Goal: Contribute content: Contribute content

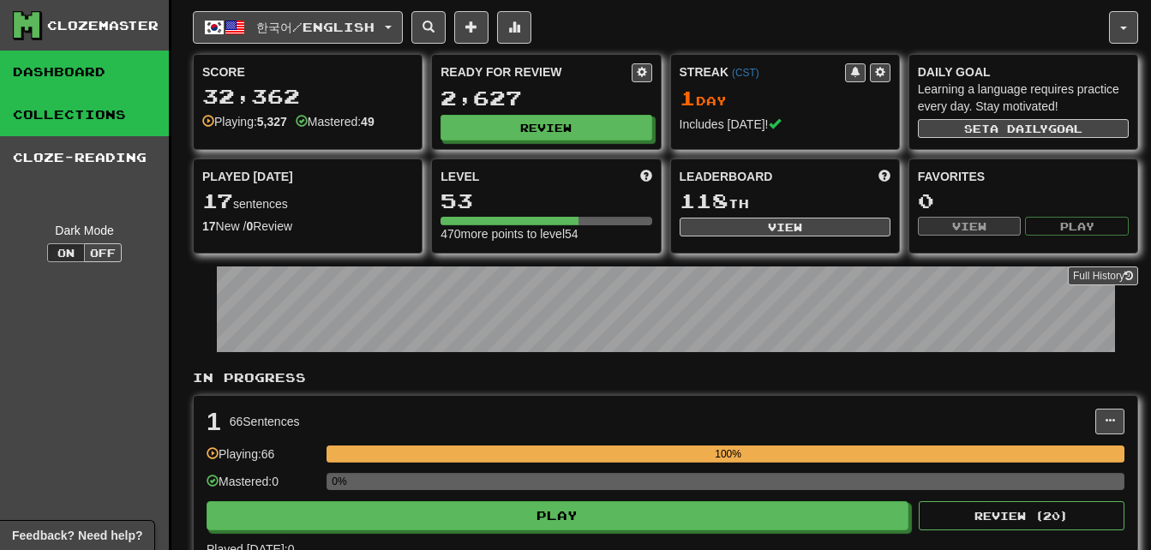
click at [93, 112] on link "Collections" at bounding box center [84, 114] width 169 height 43
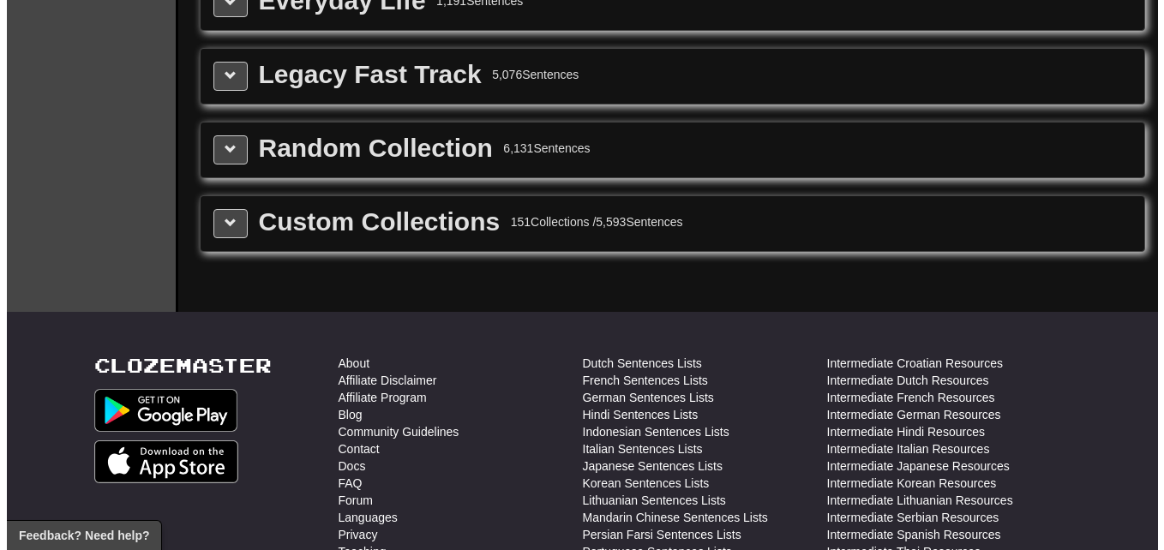
scroll to position [2365, 0]
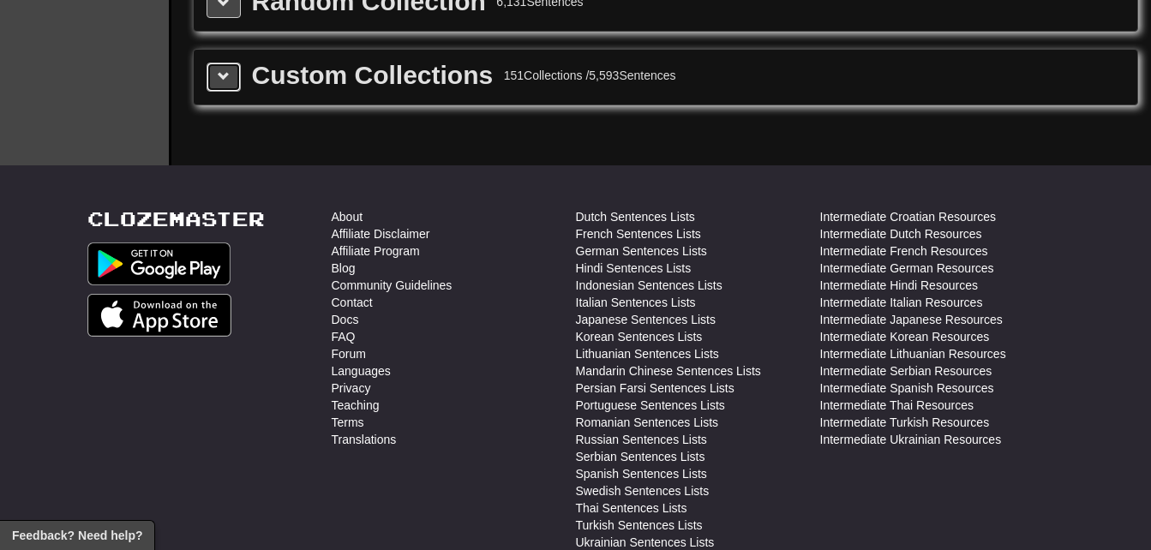
click at [228, 70] on span at bounding box center [224, 76] width 12 height 12
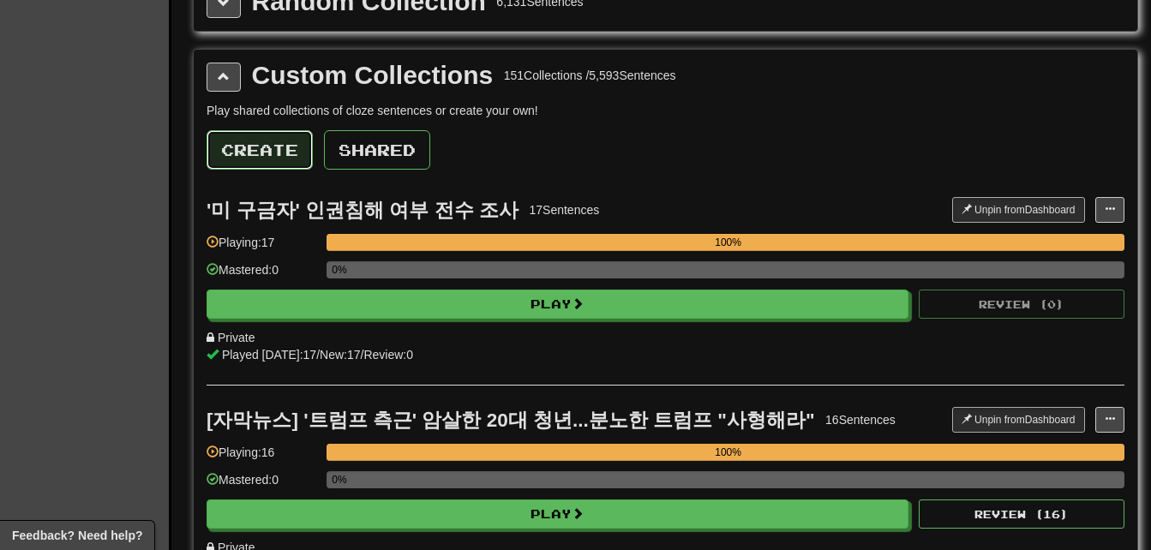
click at [264, 148] on button "Create" at bounding box center [260, 149] width 106 height 39
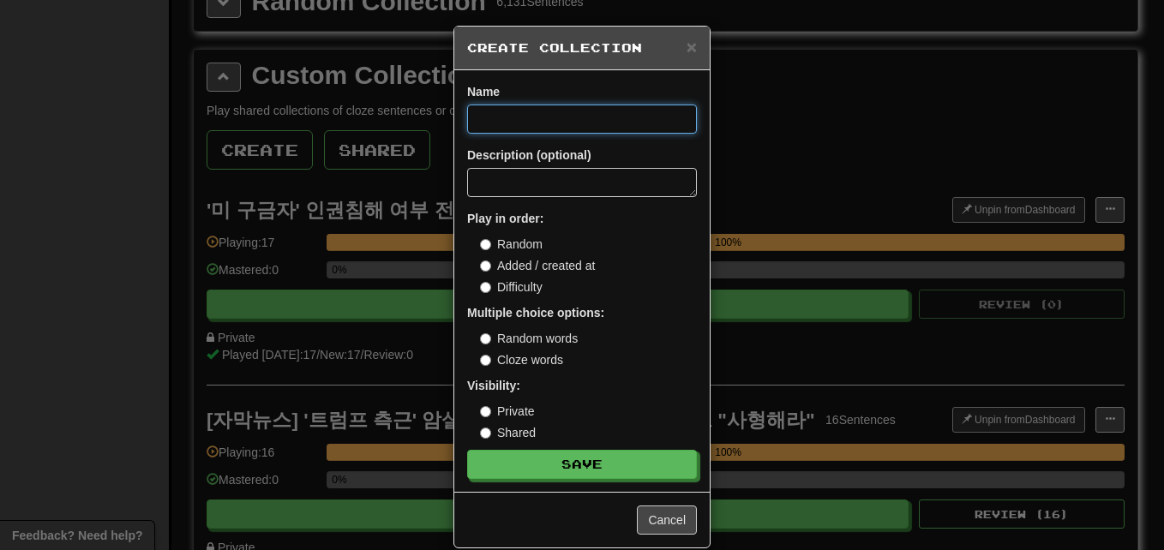
click at [543, 119] on input at bounding box center [582, 119] width 230 height 29
paste input "**********"
type input "**********"
click at [467, 450] on button "Save" at bounding box center [582, 464] width 230 height 29
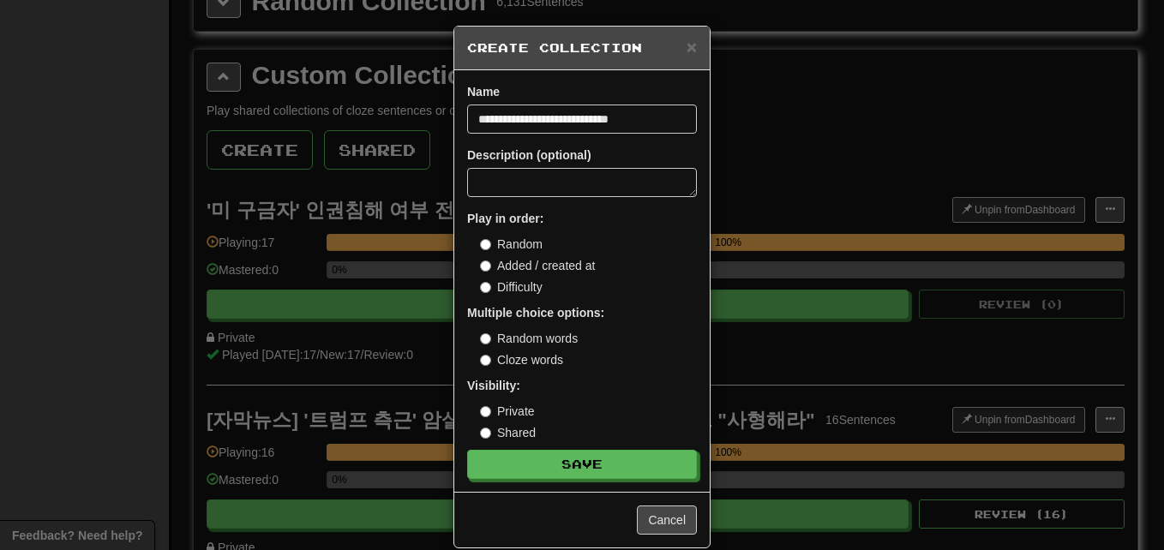
scroll to position [0, 0]
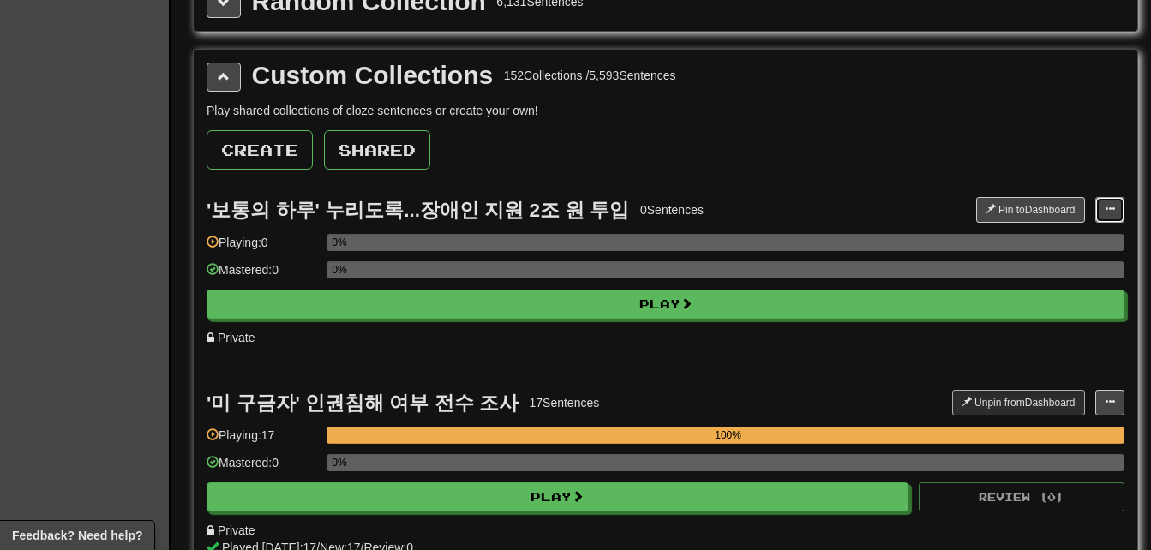
click at [1112, 205] on span at bounding box center [1110, 209] width 10 height 10
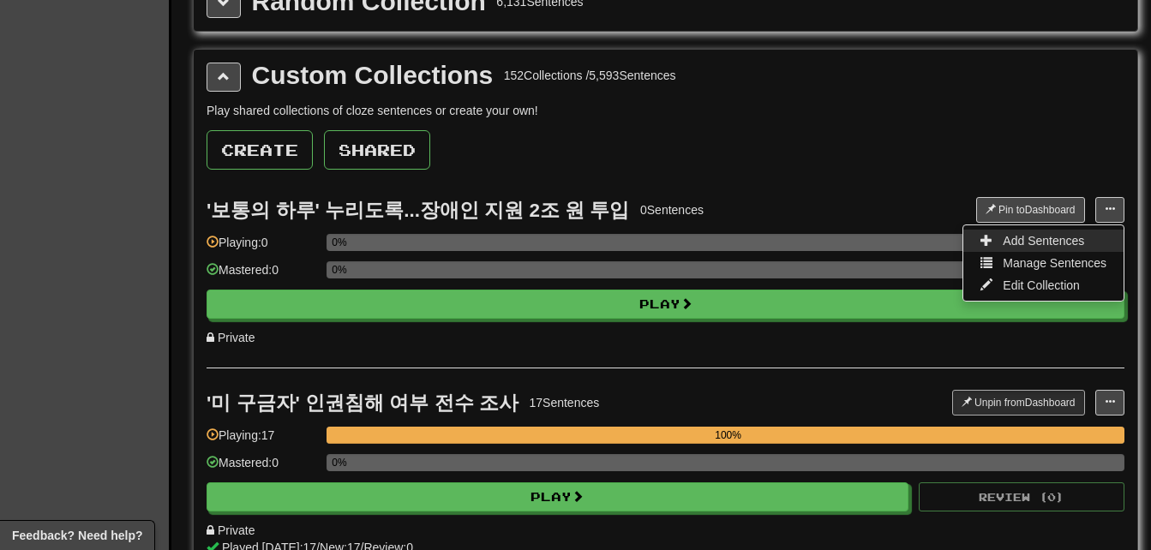
click at [1072, 237] on span "Add Sentences" at bounding box center [1043, 241] width 81 height 14
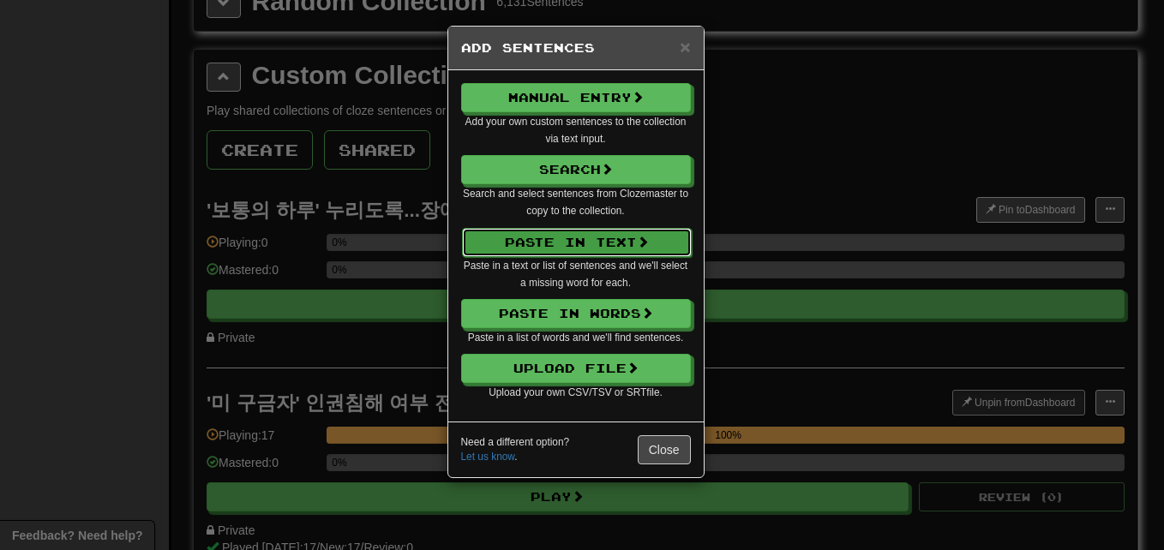
click at [672, 240] on button "Paste in Text" at bounding box center [577, 242] width 230 height 29
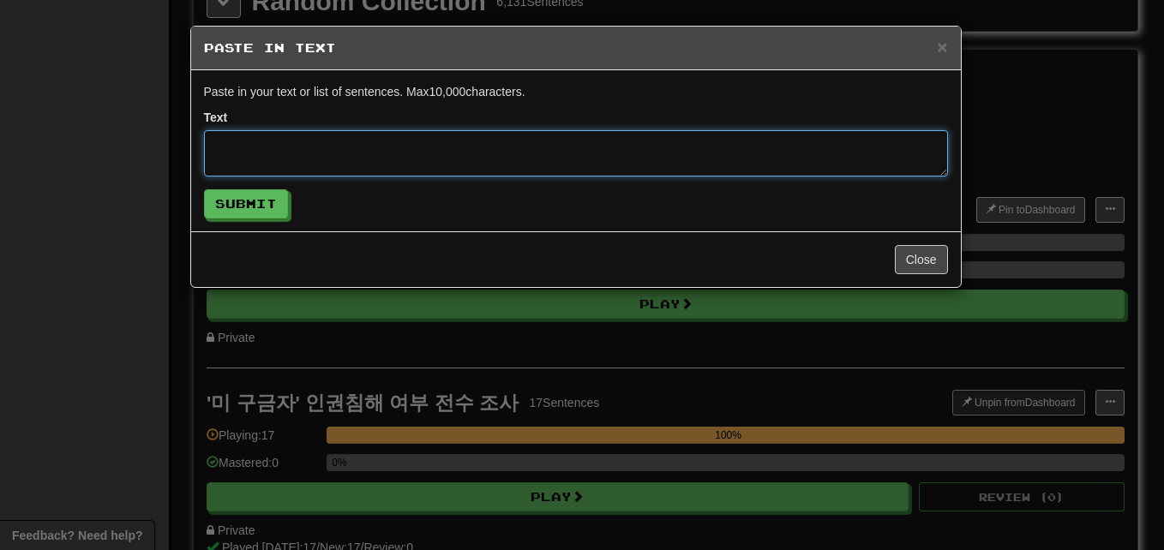
click at [564, 146] on textarea at bounding box center [576, 153] width 744 height 46
paste textarea "**********"
type textarea "**********"
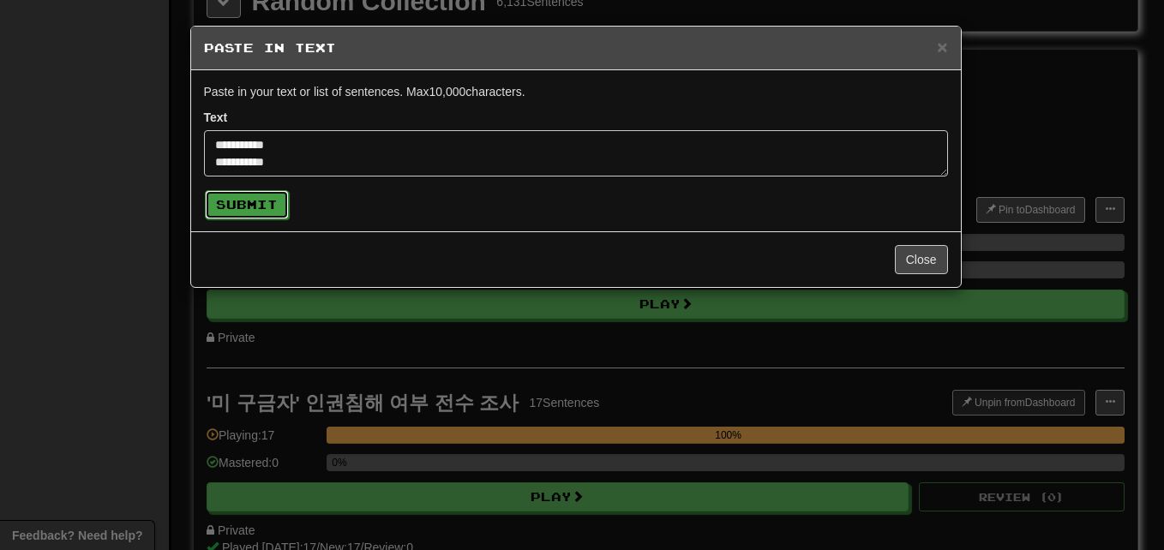
click at [259, 207] on button "Submit" at bounding box center [247, 204] width 84 height 29
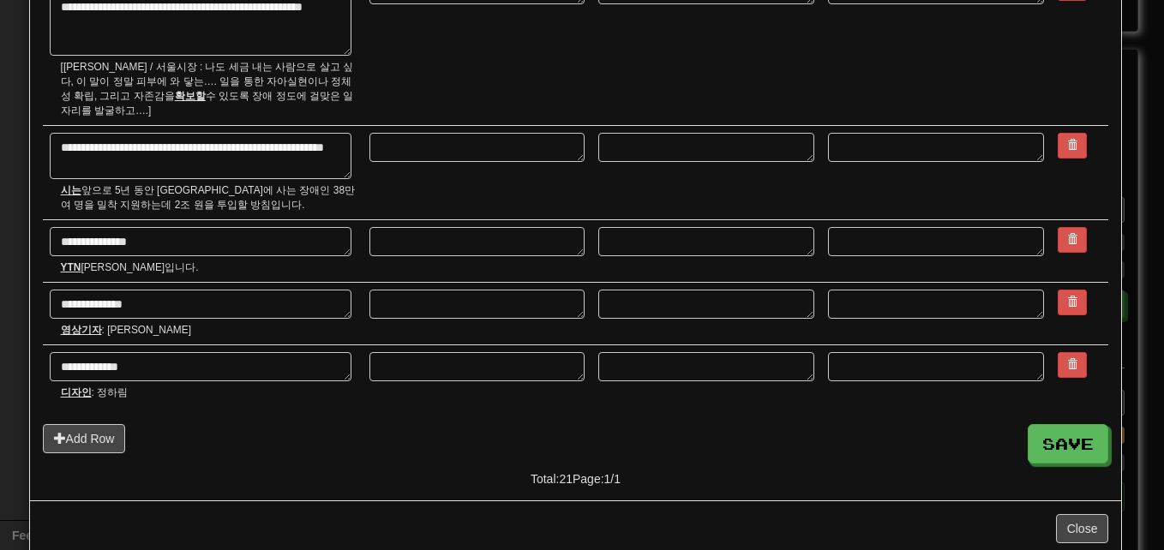
scroll to position [1682, 0]
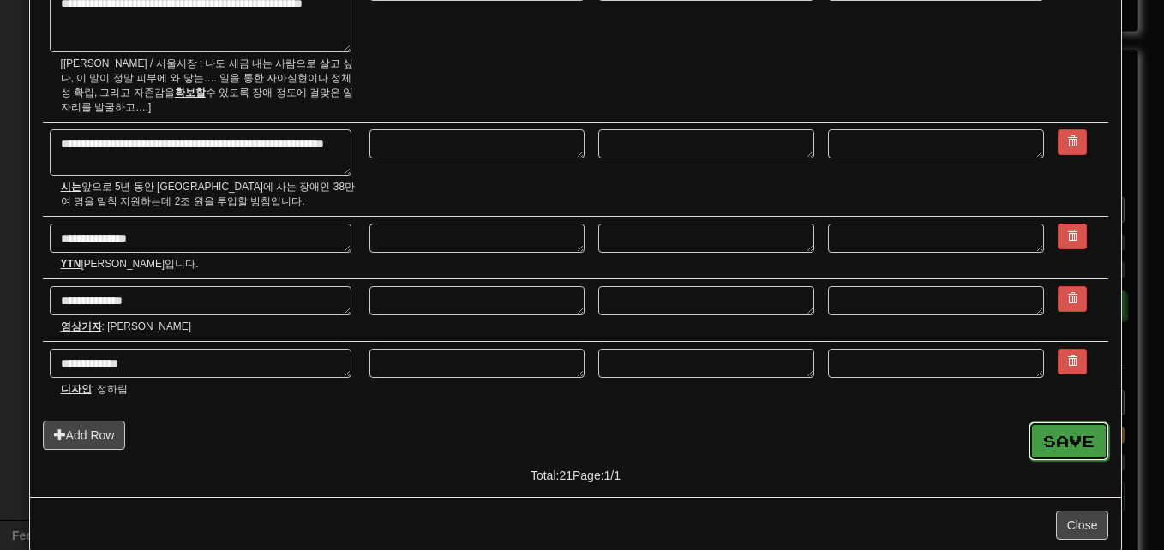
click at [1057, 422] on button "Save" at bounding box center [1068, 441] width 81 height 39
type textarea "*"
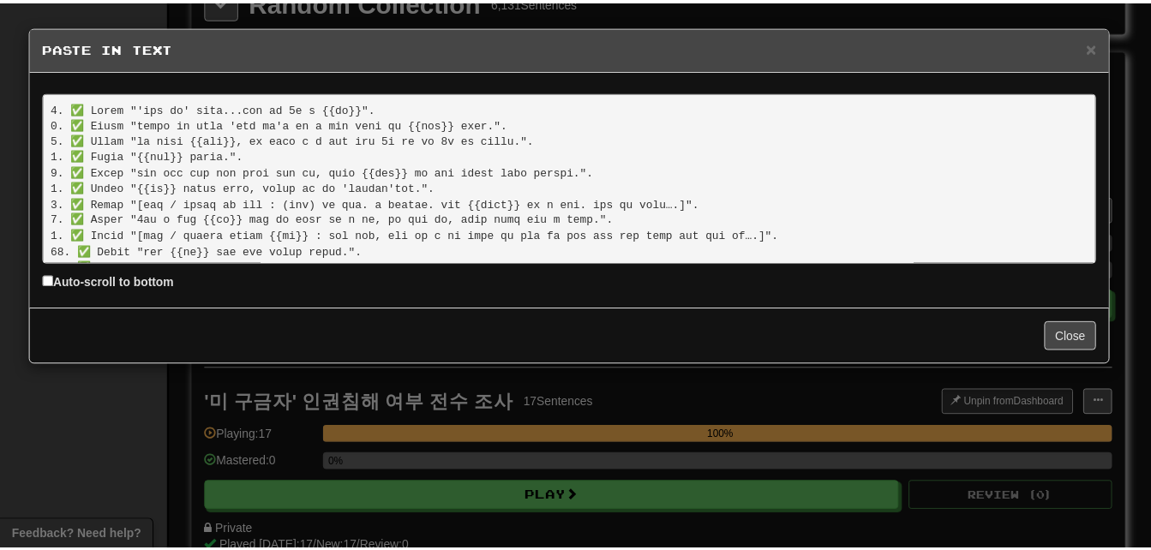
scroll to position [209, 0]
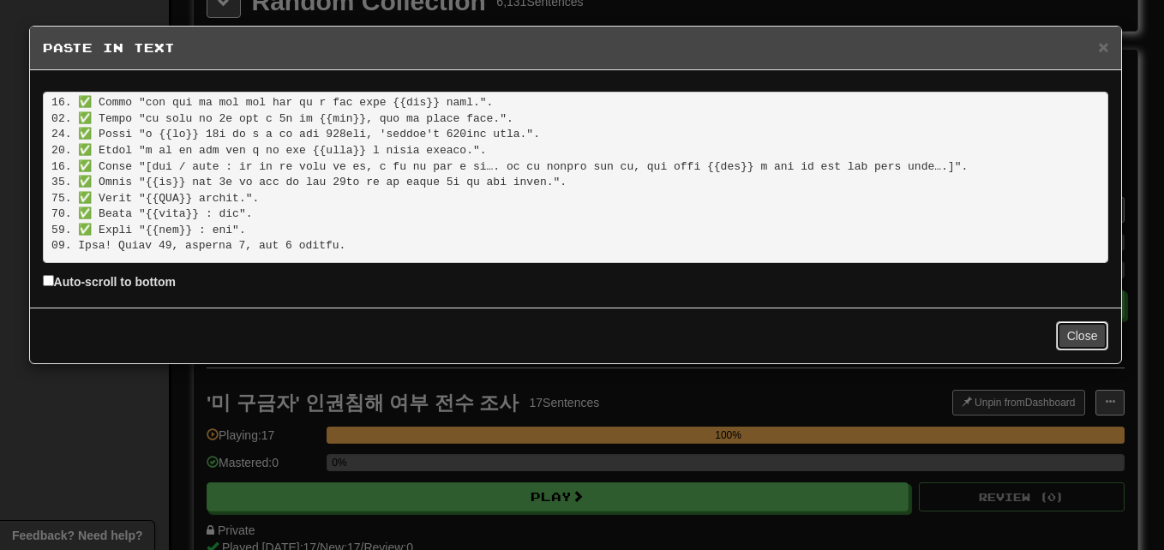
click at [1085, 331] on button "Close" at bounding box center [1082, 335] width 53 height 29
